Goal: Navigation & Orientation: Find specific page/section

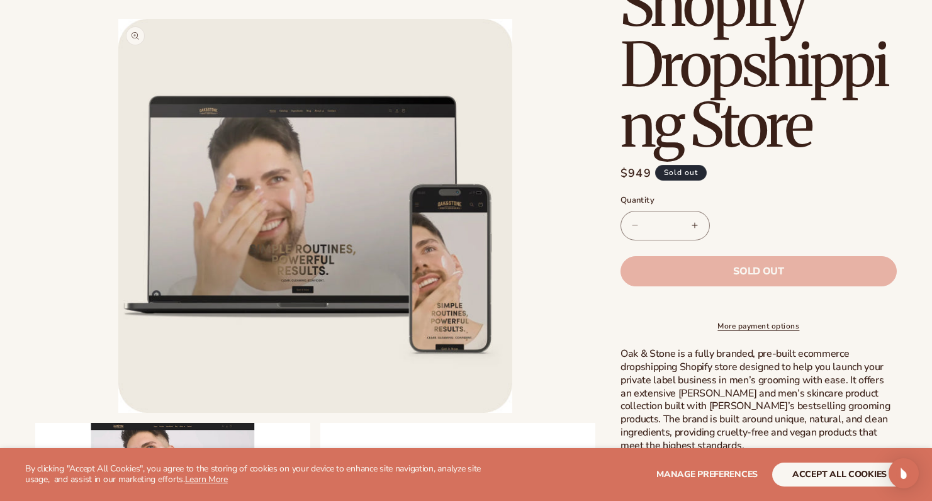
scroll to position [369, 0]
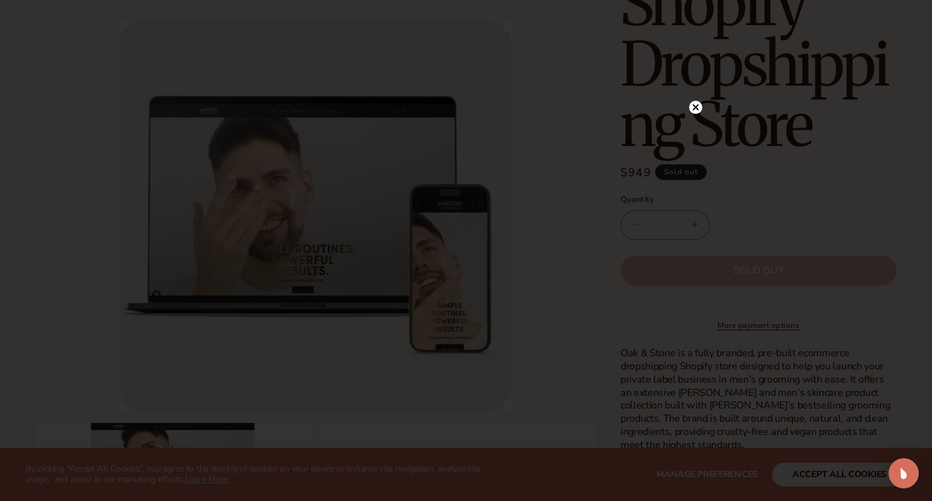
click at [693, 109] on icon at bounding box center [695, 107] width 6 height 6
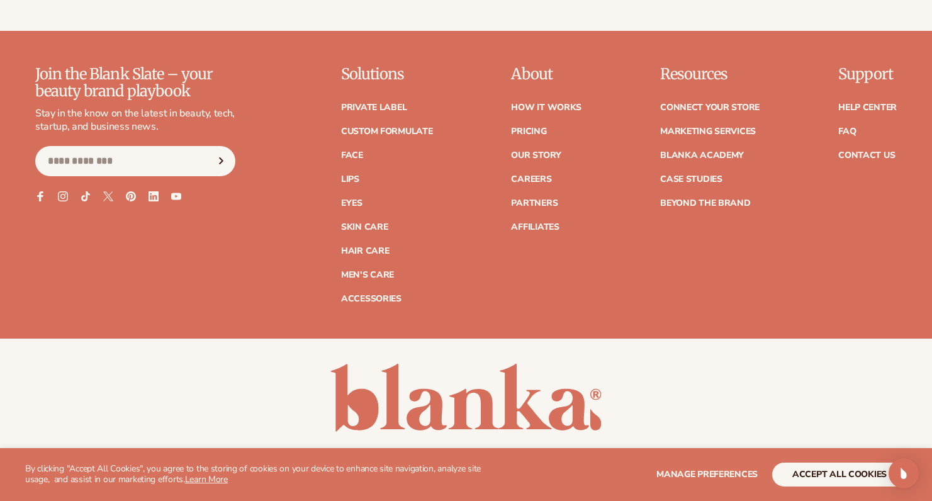
scroll to position [2029, 0]
click at [383, 271] on link "Men's Care" at bounding box center [367, 274] width 53 height 9
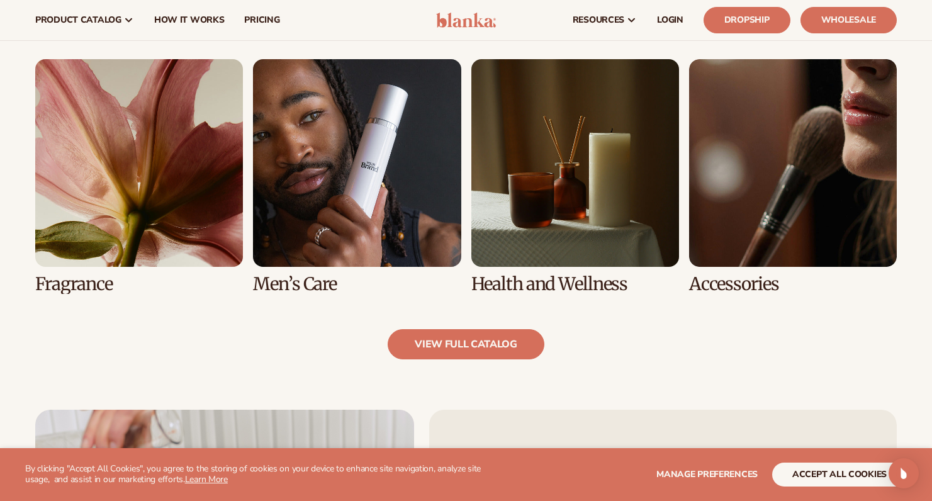
scroll to position [1171, 0]
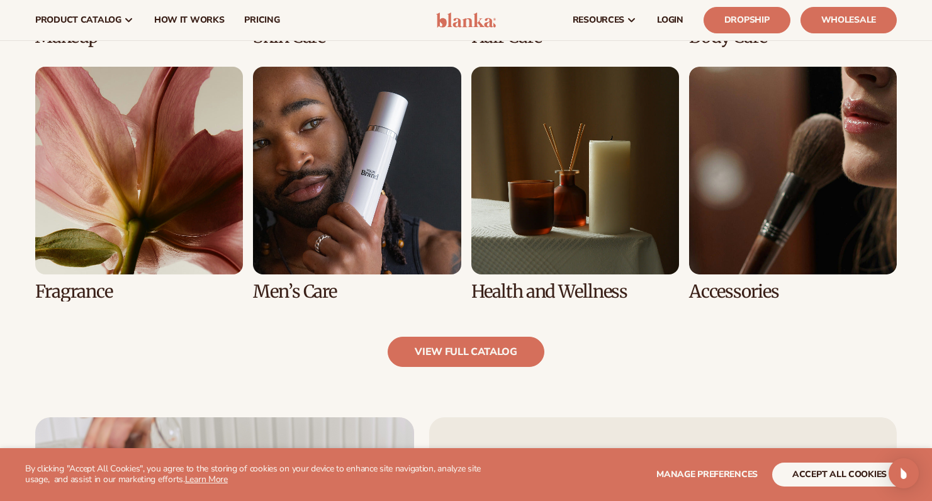
click at [359, 188] on link "6 / 8" at bounding box center [357, 184] width 208 height 235
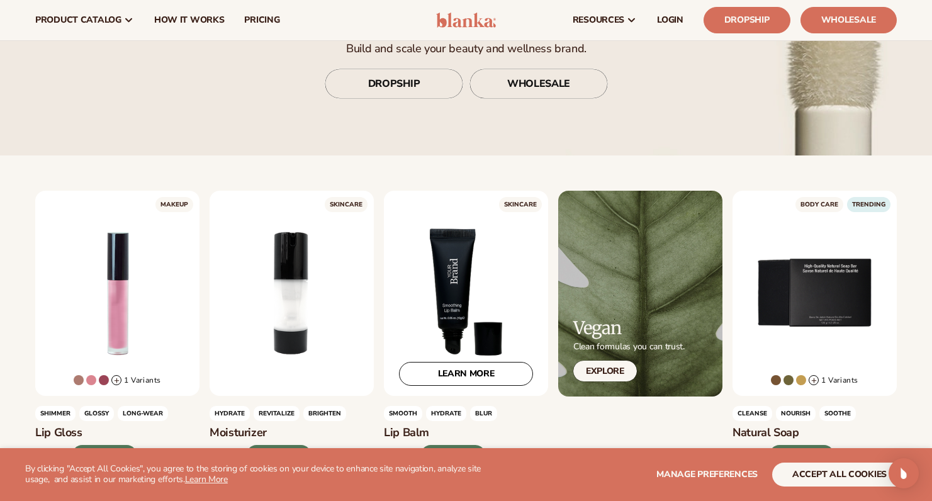
scroll to position [29, 0]
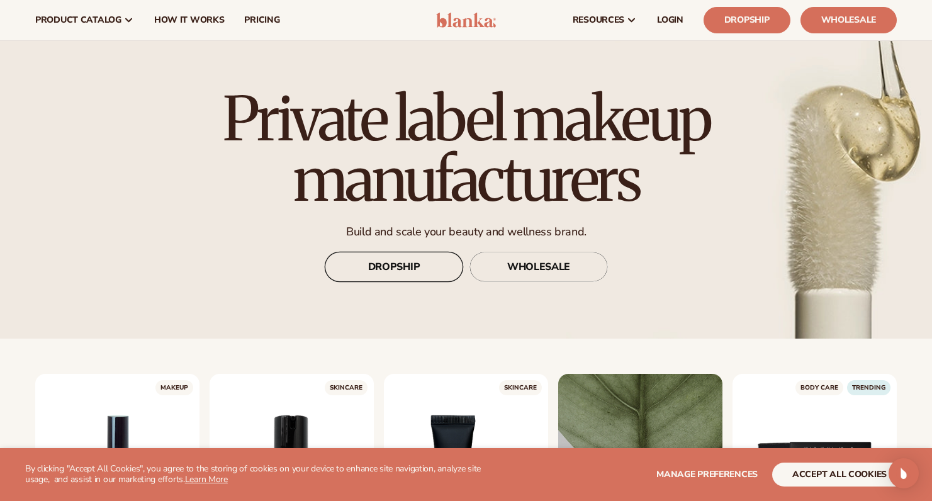
click at [408, 260] on link "DROPSHIP" at bounding box center [394, 267] width 138 height 30
